Goal: Task Accomplishment & Management: Use online tool/utility

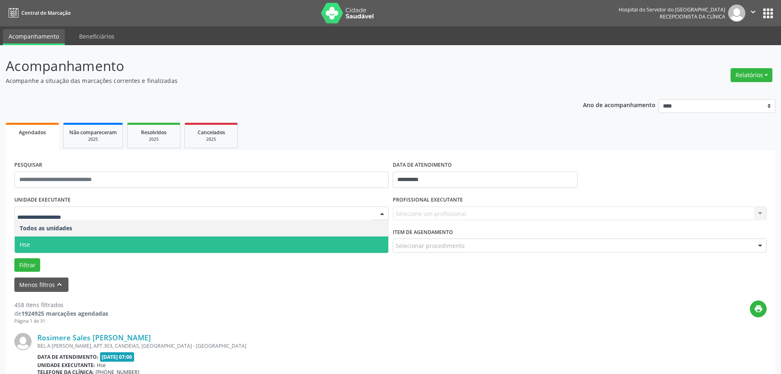
click at [34, 238] on span "Hse" at bounding box center [202, 244] width 374 height 16
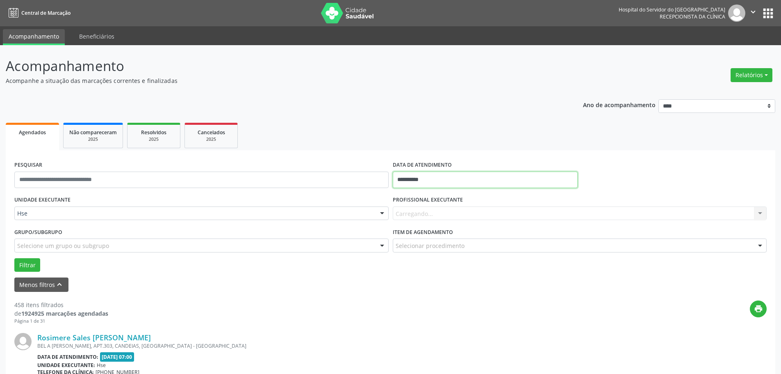
click at [414, 181] on input "**********" at bounding box center [485, 179] width 185 height 16
click at [458, 253] on span "17" at bounding box center [456, 255] width 16 height 16
type input "**********"
click at [458, 253] on span "17" at bounding box center [456, 255] width 16 height 16
click at [31, 262] on button "Filtrar" at bounding box center [27, 265] width 26 height 14
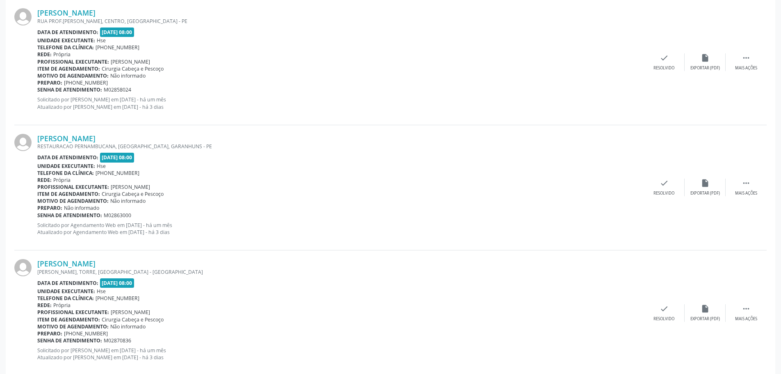
scroll to position [1867, 0]
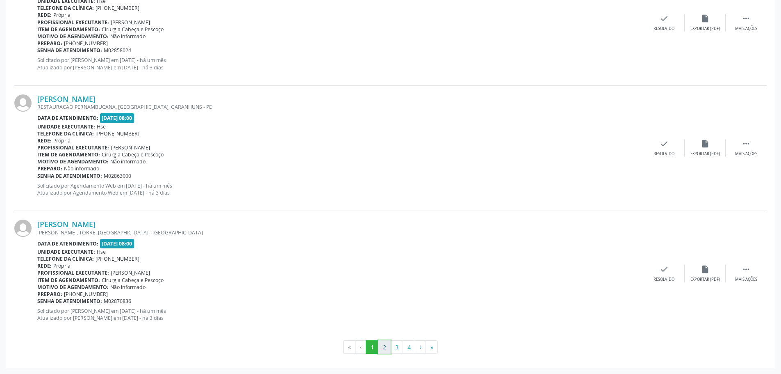
click at [382, 347] on button "2" at bounding box center [384, 347] width 13 height 14
click at [394, 347] on button "3" at bounding box center [396, 347] width 13 height 14
click at [406, 351] on button "4" at bounding box center [409, 347] width 13 height 14
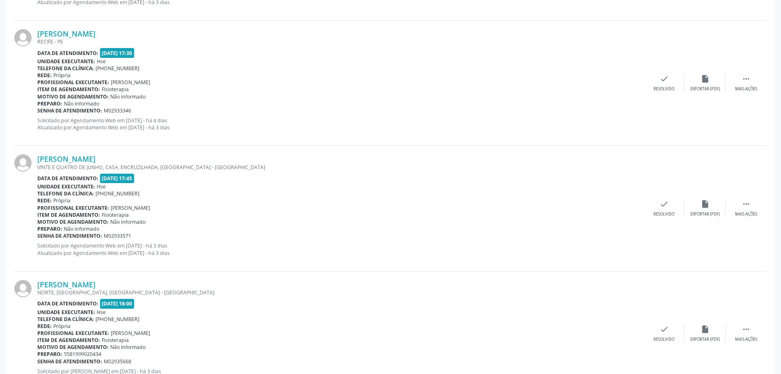
scroll to position [1742, 0]
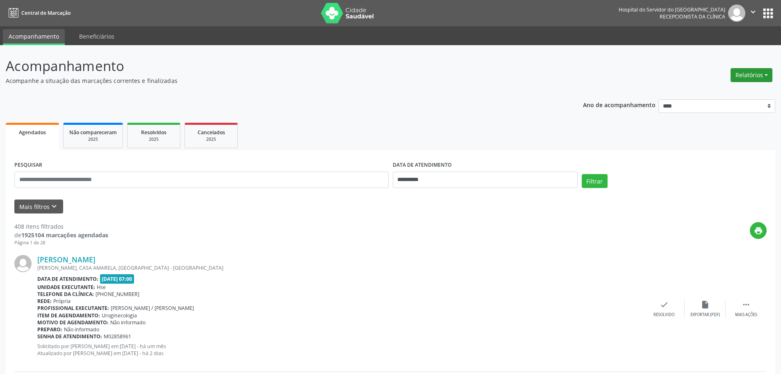
click at [756, 79] on button "Relatórios" at bounding box center [752, 75] width 42 height 14
click at [742, 91] on link "Agendamentos" at bounding box center [729, 92] width 88 height 11
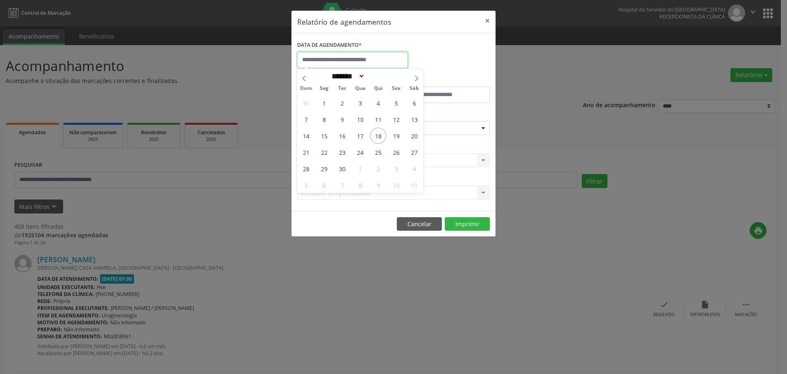
click at [320, 56] on input "text" at bounding box center [352, 60] width 111 height 16
click at [363, 137] on span "17" at bounding box center [360, 136] width 16 height 16
type input "**********"
click at [363, 137] on span "17" at bounding box center [360, 136] width 16 height 16
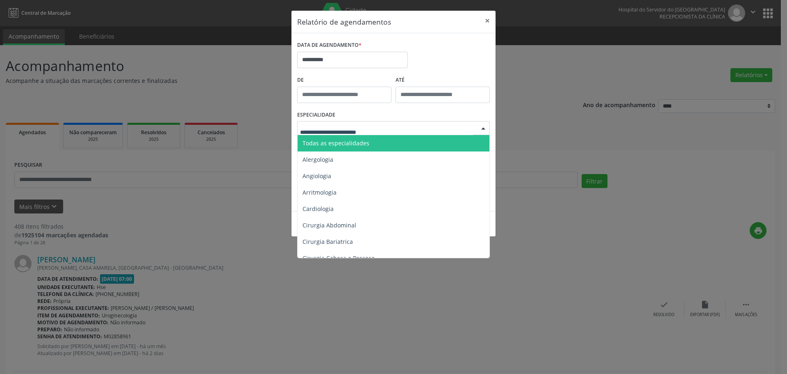
click at [333, 145] on span "Todas as especialidades" at bounding box center [336, 143] width 67 height 8
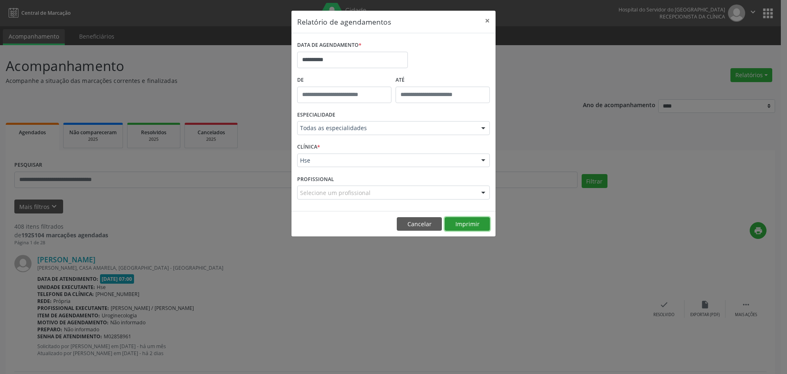
click at [470, 220] on button "Imprimir" at bounding box center [467, 224] width 45 height 14
click at [489, 15] on button "×" at bounding box center [487, 21] width 16 height 20
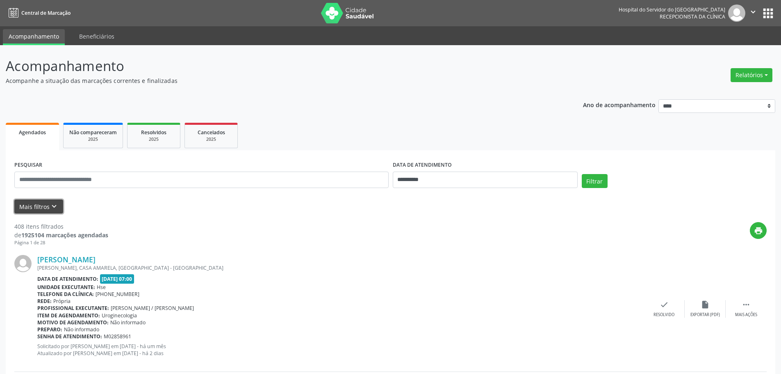
click at [40, 210] on button "Mais filtros keyboard_arrow_down" at bounding box center [38, 206] width 49 height 14
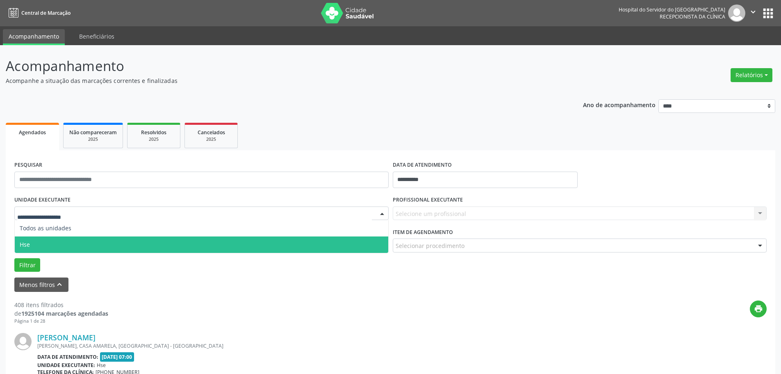
click at [41, 247] on span "Hse" at bounding box center [202, 244] width 374 height 16
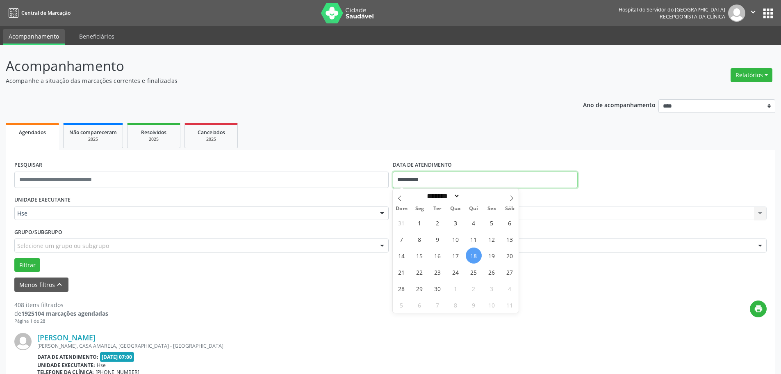
click at [411, 184] on input "**********" at bounding box center [485, 179] width 185 height 16
click at [460, 255] on span "17" at bounding box center [456, 255] width 16 height 16
type input "**********"
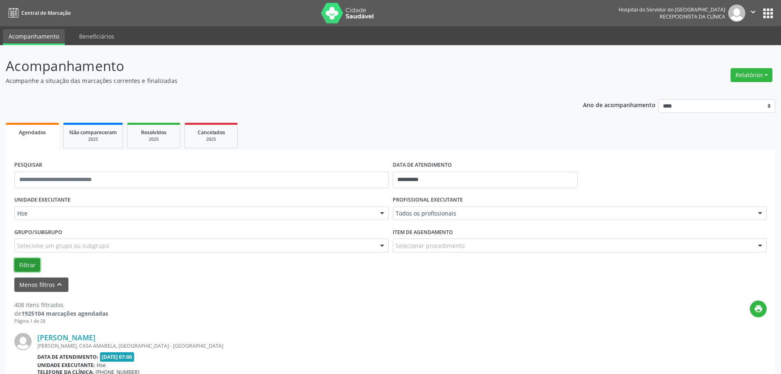
click at [33, 266] on button "Filtrar" at bounding box center [27, 265] width 26 height 14
click at [452, 204] on label "PROFISSIONAL EXECUTANTE" at bounding box center [428, 200] width 70 height 13
click at [444, 219] on div "Todos os profissionais" at bounding box center [580, 213] width 374 height 14
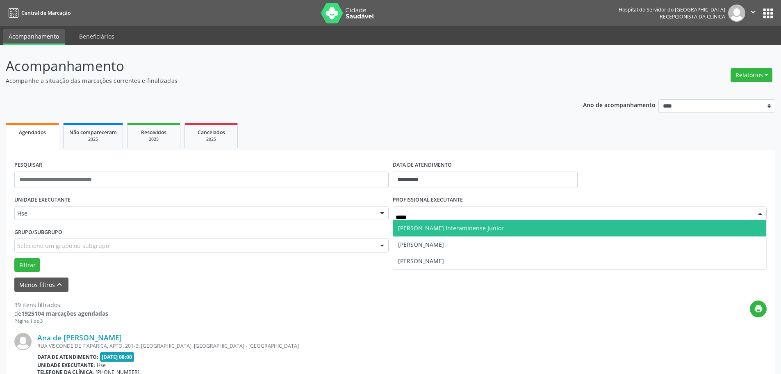
click at [481, 226] on span "Adalberto Aguiar Interaminense Junior" at bounding box center [451, 228] width 106 height 8
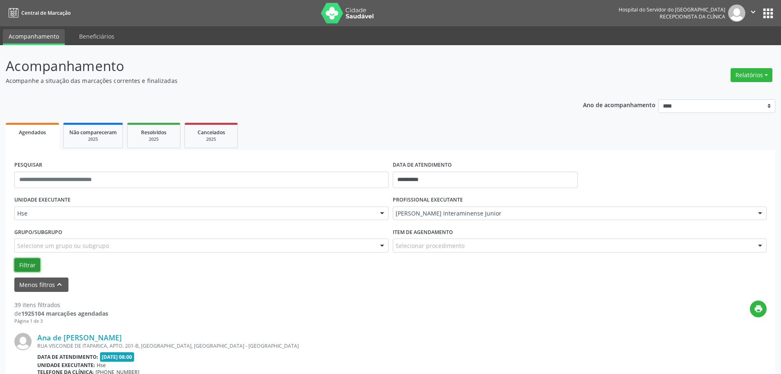
click at [34, 264] on button "Filtrar" at bounding box center [27, 265] width 26 height 14
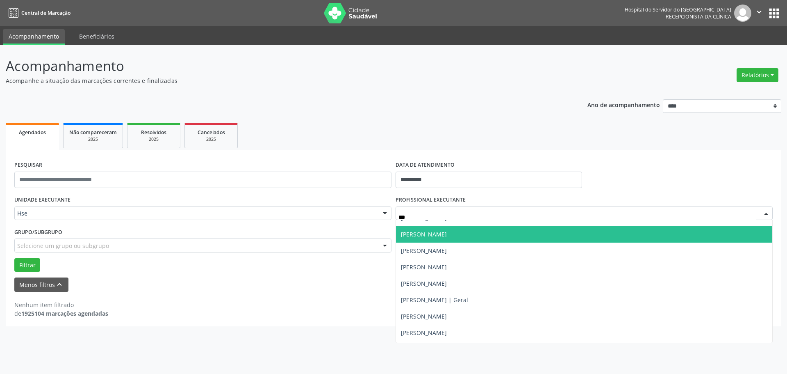
scroll to position [41, 0]
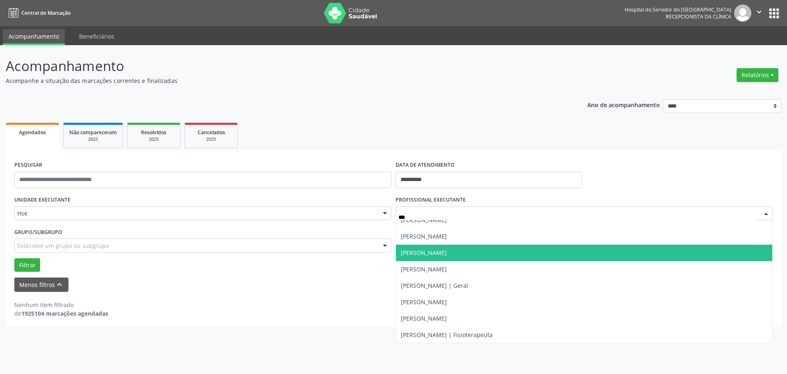
click at [509, 258] on span "Carlos Alberto Cavalcanti de Barros Junior" at bounding box center [584, 252] width 376 height 16
type input "***"
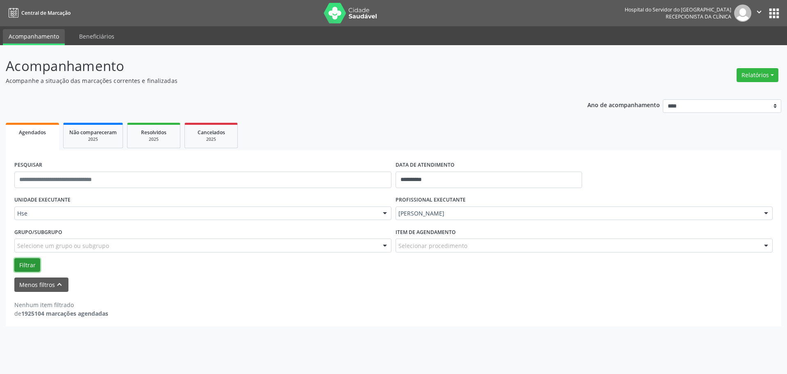
click at [24, 264] on button "Filtrar" at bounding box center [27, 265] width 26 height 14
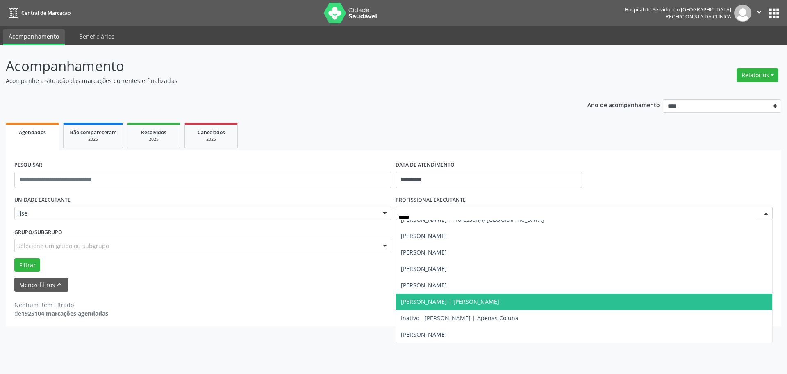
scroll to position [41, 0]
type input "******"
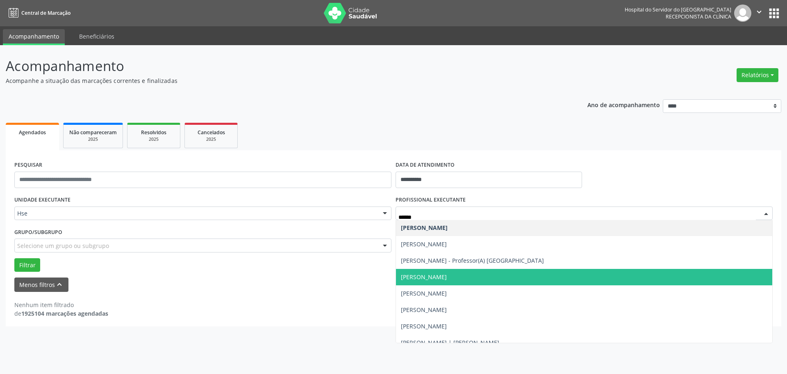
scroll to position [0, 0]
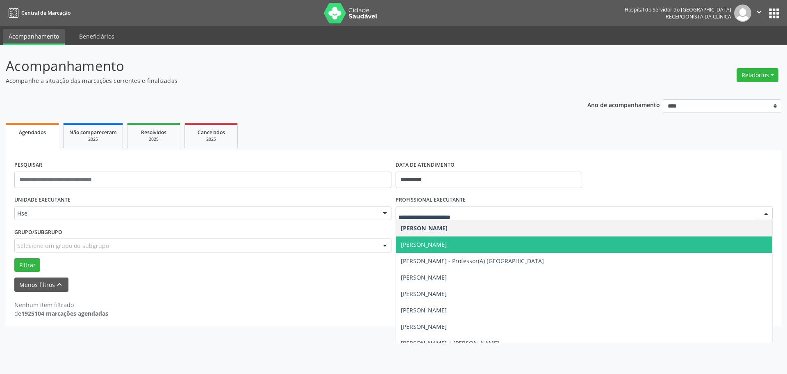
click at [315, 305] on div "Nenhum item filtrado de 1925104 marcações agendadas" at bounding box center [393, 308] width 759 height 17
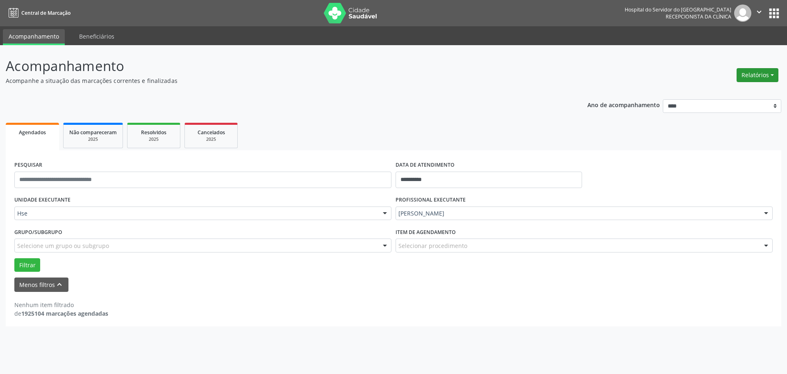
click at [750, 74] on button "Relatórios" at bounding box center [758, 75] width 42 height 14
click at [700, 93] on link "Agendamentos" at bounding box center [735, 92] width 88 height 11
select select "*"
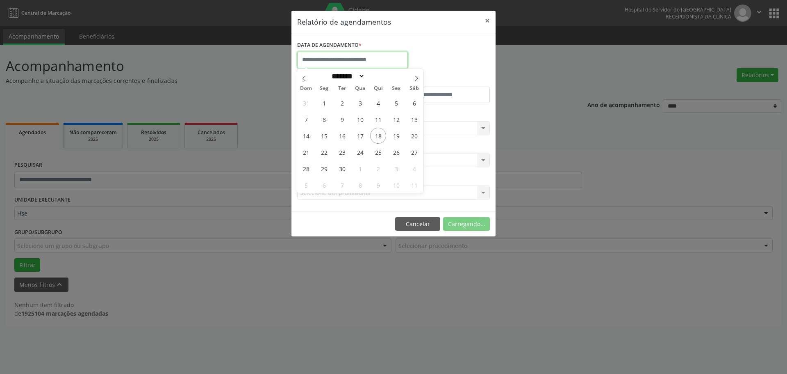
click at [304, 66] on input "text" at bounding box center [352, 60] width 111 height 16
click at [365, 133] on span "17" at bounding box center [360, 136] width 16 height 16
type input "**********"
click at [365, 133] on span "17" at bounding box center [360, 136] width 16 height 16
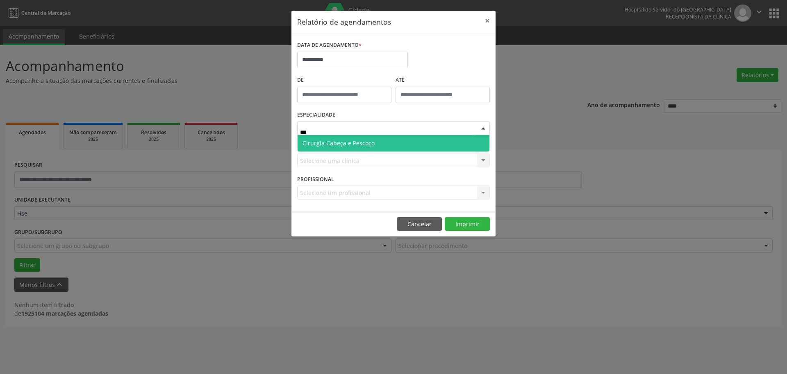
type input "****"
click at [323, 141] on span "Cirurgia Cabeça e Pescoço" at bounding box center [339, 143] width 72 height 8
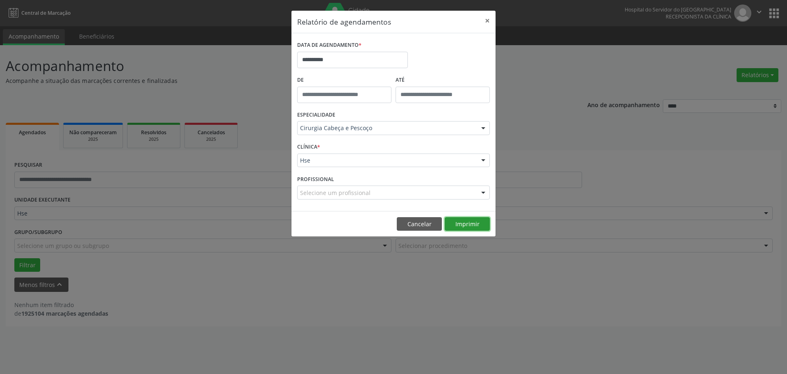
click at [475, 223] on button "Imprimir" at bounding box center [467, 224] width 45 height 14
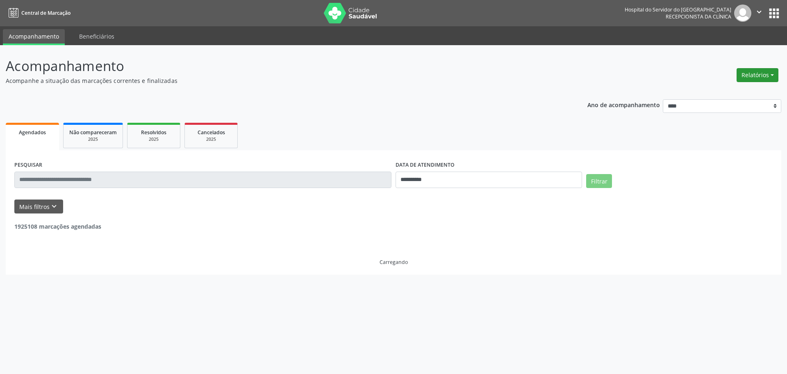
click at [761, 71] on button "Relatórios" at bounding box center [758, 75] width 42 height 14
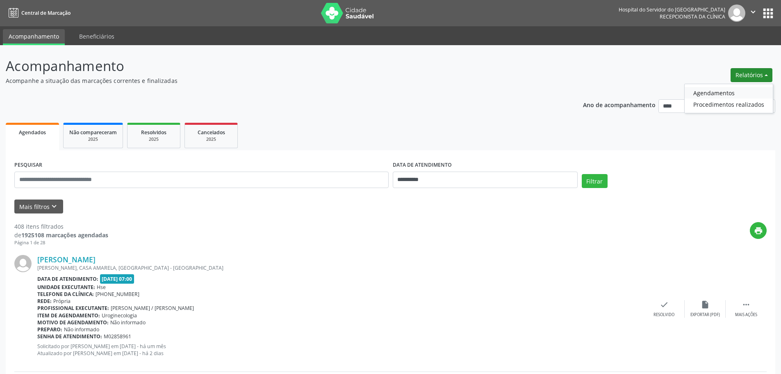
click at [714, 96] on link "Agendamentos" at bounding box center [729, 92] width 88 height 11
select select "*"
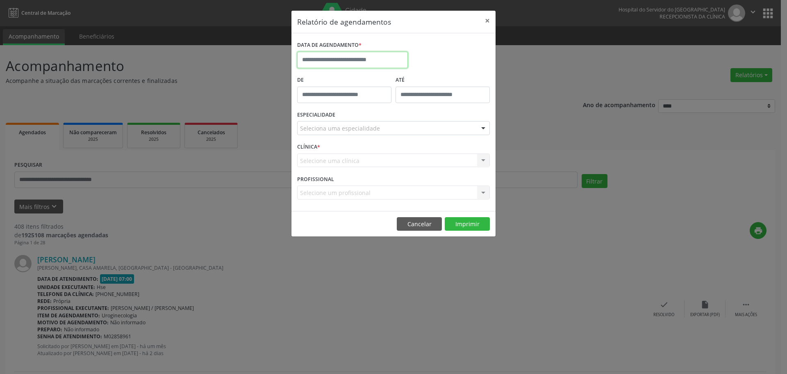
click at [351, 57] on input "text" at bounding box center [352, 60] width 111 height 16
click at [364, 137] on span "17" at bounding box center [360, 136] width 16 height 16
type input "**********"
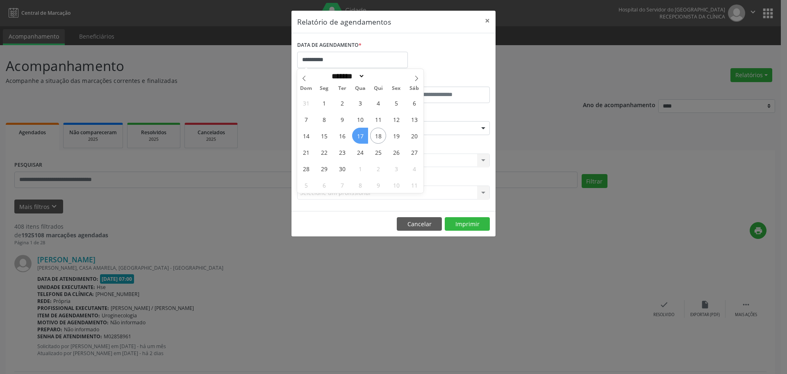
click at [364, 137] on span "17" at bounding box center [360, 136] width 16 height 16
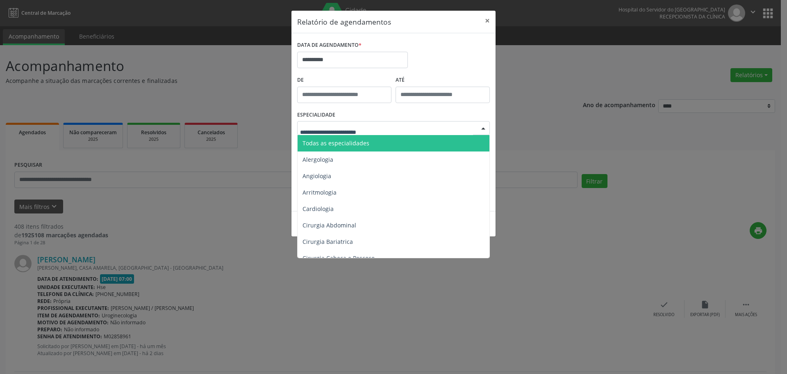
click at [338, 139] on span "Todas as especialidades" at bounding box center [336, 143] width 67 height 8
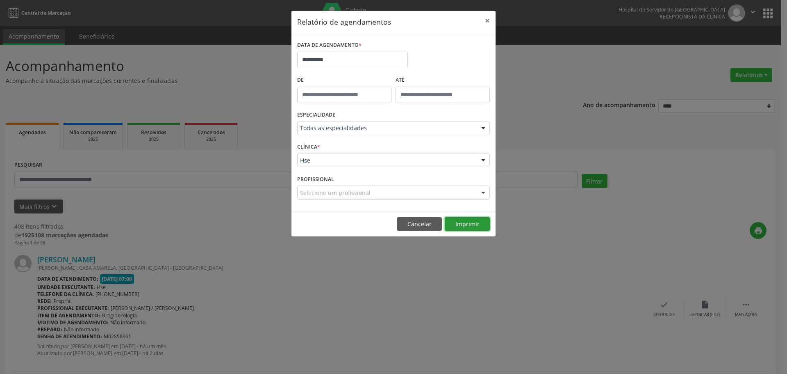
click at [481, 225] on button "Imprimir" at bounding box center [467, 224] width 45 height 14
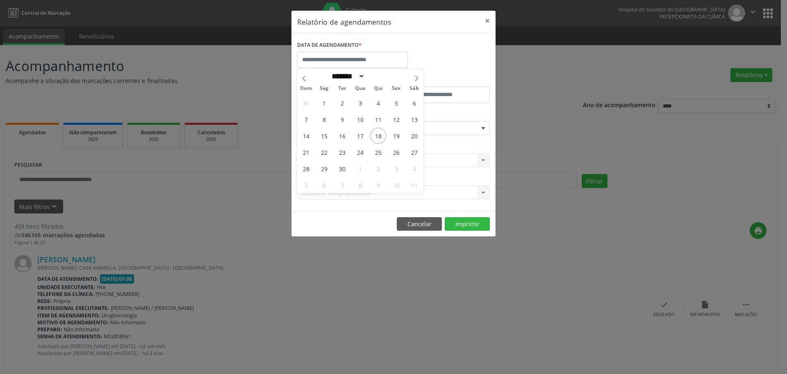
select select "*"
click at [363, 136] on span "17" at bounding box center [360, 136] width 16 height 16
type input "**********"
click at [363, 136] on span "17" at bounding box center [360, 136] width 16 height 16
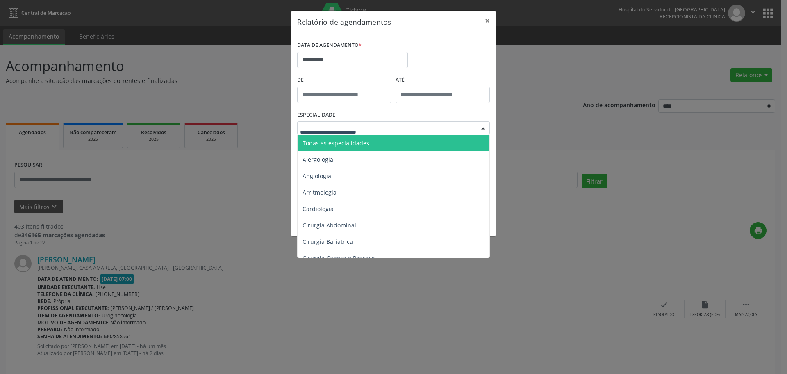
click at [342, 136] on span "Todas as especialidades" at bounding box center [394, 143] width 193 height 16
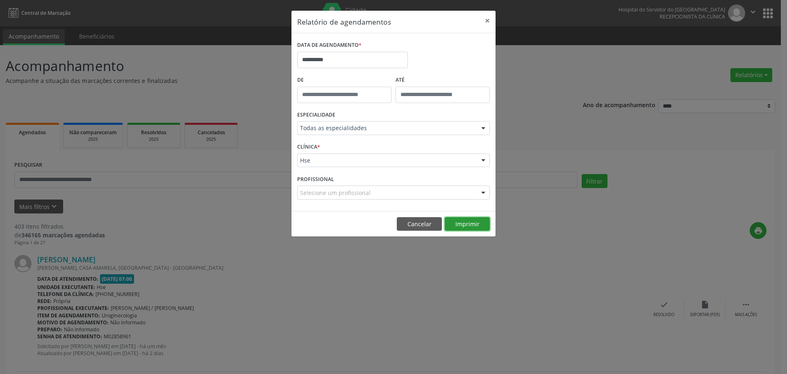
click at [472, 224] on button "Imprimir" at bounding box center [467, 224] width 45 height 14
